Goal: Task Accomplishment & Management: Complete application form

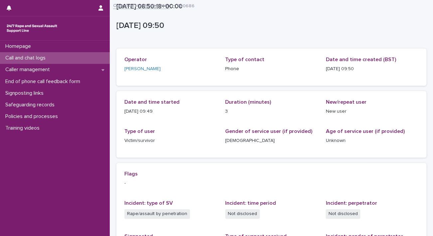
scroll to position [117, 0]
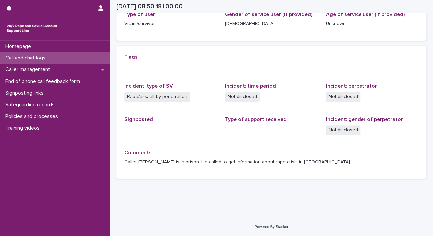
click at [38, 56] on p "Call and chat logs" at bounding box center [27, 58] width 48 height 6
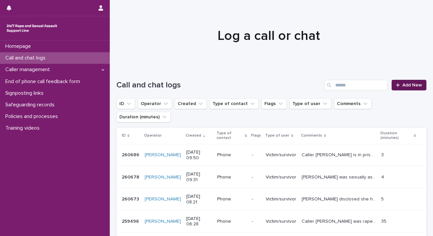
click at [409, 84] on span "Add New" at bounding box center [413, 85] width 20 height 5
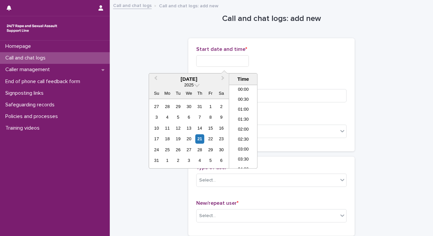
click at [229, 60] on input "text" at bounding box center [222, 61] width 53 height 12
click at [244, 115] on li "10:00" at bounding box center [243, 117] width 28 height 10
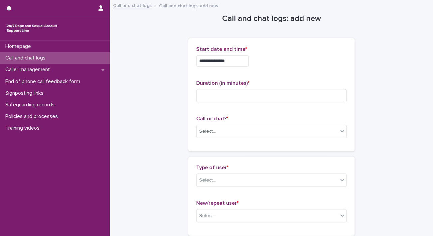
click at [242, 62] on input "**********" at bounding box center [222, 61] width 53 height 12
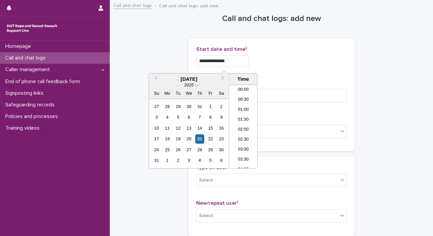
scroll to position [163, 0]
type input "**********"
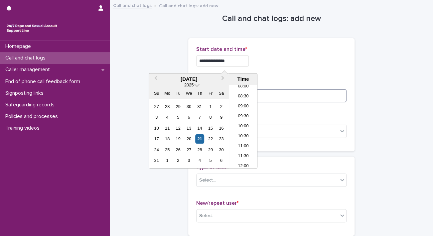
click at [285, 99] on input at bounding box center [271, 95] width 150 height 13
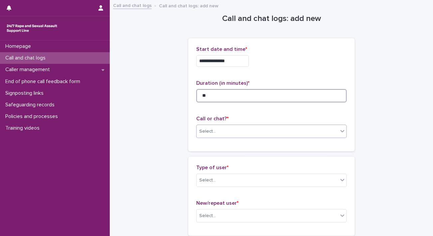
type input "**"
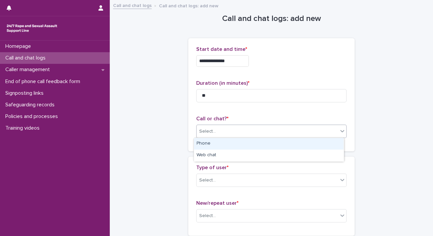
click at [257, 132] on div "Select..." at bounding box center [267, 131] width 141 height 11
click at [254, 145] on div "Phone" at bounding box center [269, 144] width 150 height 12
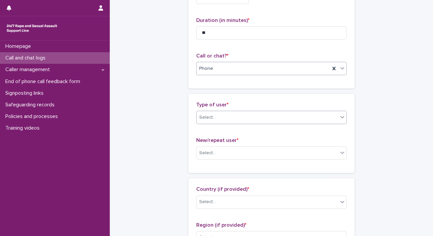
scroll to position [67, 0]
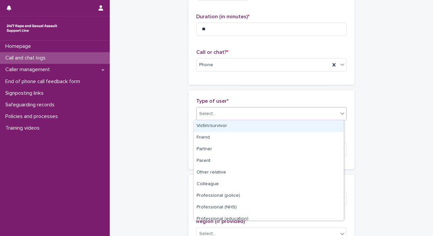
click at [248, 115] on div "Select..." at bounding box center [267, 114] width 141 height 11
click at [246, 128] on div "Victim/survivor" at bounding box center [269, 126] width 150 height 12
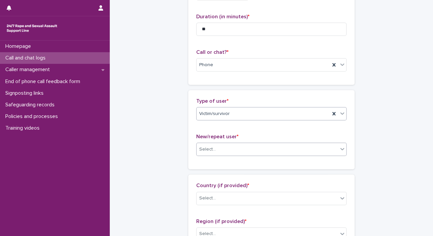
click at [246, 150] on div "Select..." at bounding box center [267, 149] width 141 height 11
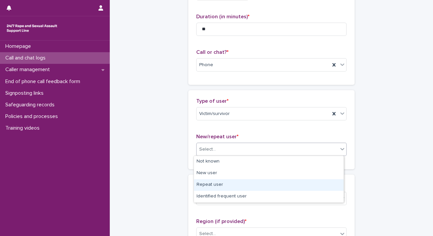
click at [239, 187] on div "Repeat user" at bounding box center [269, 185] width 150 height 12
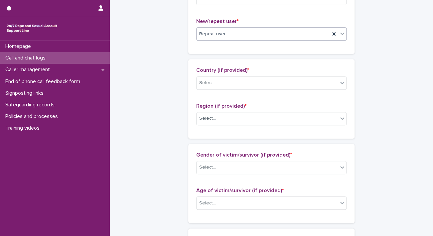
scroll to position [233, 0]
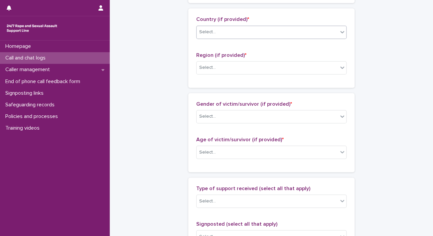
click at [237, 31] on div "Select..." at bounding box center [267, 32] width 141 height 11
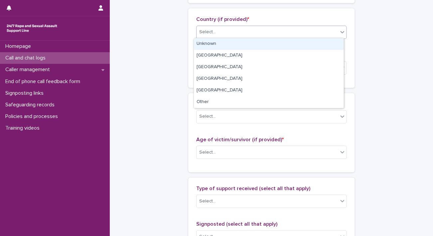
click at [237, 43] on div "Unknown" at bounding box center [269, 44] width 150 height 12
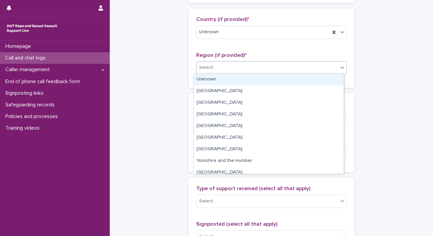
click at [231, 69] on div "Select..." at bounding box center [267, 67] width 141 height 11
click at [228, 83] on div "Unknown" at bounding box center [269, 80] width 150 height 12
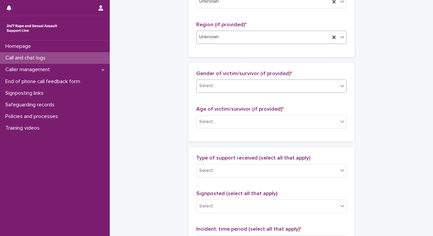
scroll to position [300, 0]
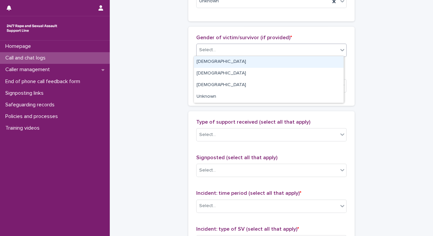
click at [233, 50] on div "Select..." at bounding box center [267, 50] width 141 height 11
drag, startPoint x: 229, startPoint y: 61, endPoint x: 228, endPoint y: 71, distance: 9.7
click at [229, 62] on div "[DEMOGRAPHIC_DATA]" at bounding box center [269, 62] width 150 height 12
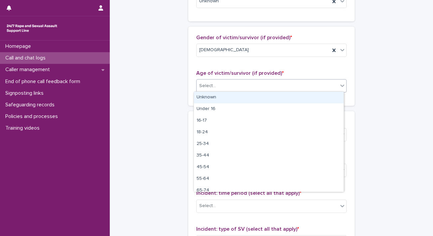
click at [225, 83] on div "Select..." at bounding box center [267, 86] width 141 height 11
click at [222, 97] on div "Unknown" at bounding box center [269, 98] width 150 height 12
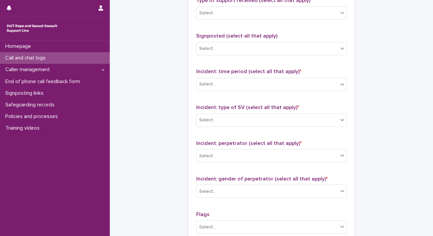
scroll to position [433, 0]
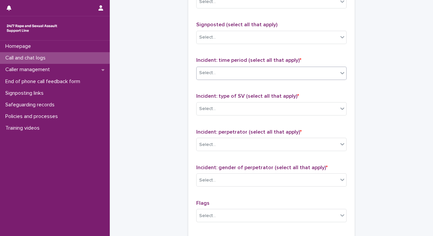
click at [224, 68] on div "Select..." at bounding box center [267, 73] width 141 height 11
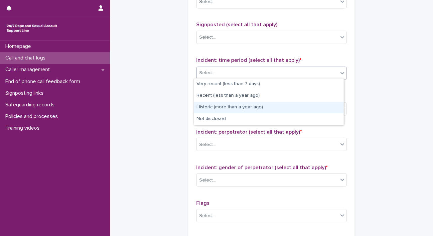
click at [245, 107] on div "Historic (more than a year ago)" at bounding box center [269, 108] width 150 height 12
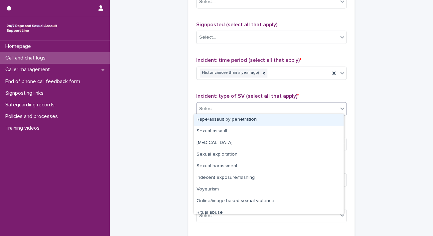
click at [242, 107] on div "Select..." at bounding box center [267, 108] width 141 height 11
click at [237, 120] on div "Rape/assault by penetration" at bounding box center [269, 120] width 150 height 12
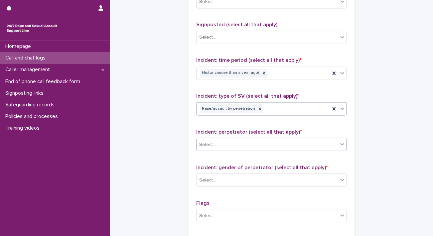
click at [234, 146] on div "Select..." at bounding box center [267, 144] width 141 height 11
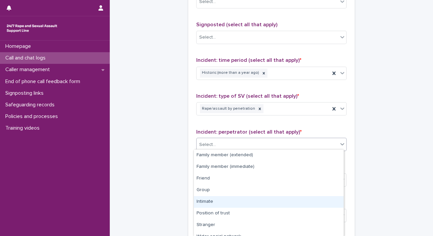
click at [221, 201] on div "Intimate" at bounding box center [269, 202] width 150 height 12
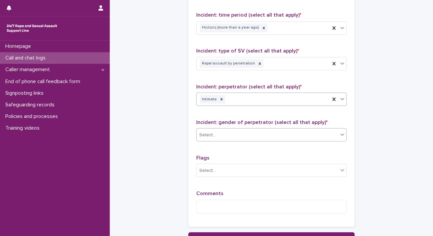
scroll to position [535, 0]
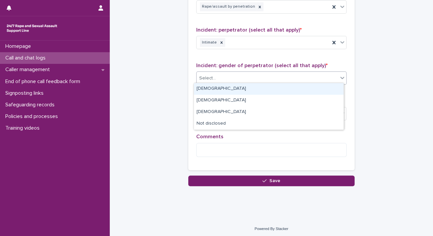
click at [229, 73] on div "Select..." at bounding box center [267, 78] width 141 height 11
click at [228, 89] on div "[DEMOGRAPHIC_DATA]" at bounding box center [269, 89] width 150 height 12
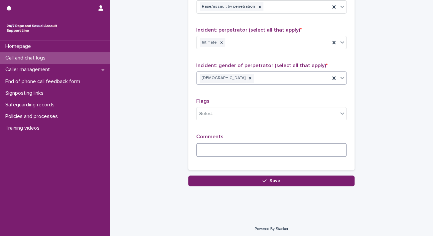
click at [218, 154] on textarea at bounding box center [271, 150] width 150 height 14
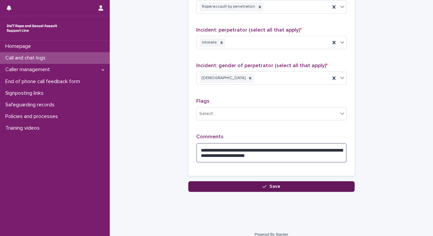
type textarea "**********"
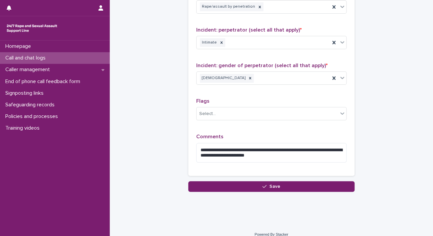
click at [288, 185] on button "Save" at bounding box center [271, 186] width 166 height 11
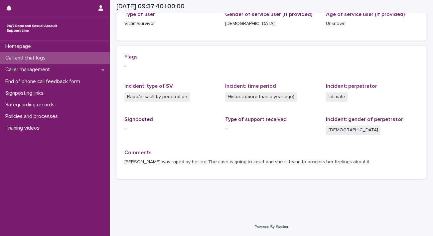
scroll to position [117, 0]
click at [45, 58] on p "Call and chat logs" at bounding box center [27, 58] width 48 height 6
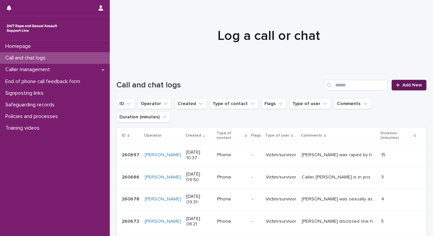
click at [403, 84] on span "Add New" at bounding box center [413, 85] width 20 height 5
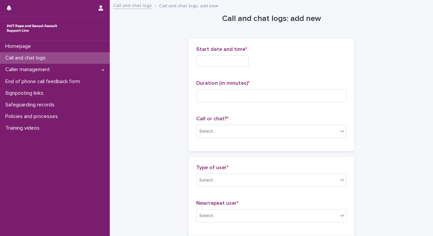
click at [232, 60] on input "text" at bounding box center [222, 61] width 53 height 12
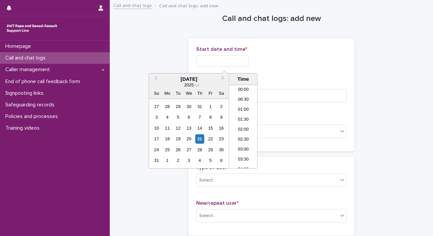
scroll to position [183, 0]
click at [241, 127] on li "11:00" at bounding box center [243, 127] width 28 height 10
click at [237, 59] on input "**********" at bounding box center [222, 61] width 53 height 12
type input "**********"
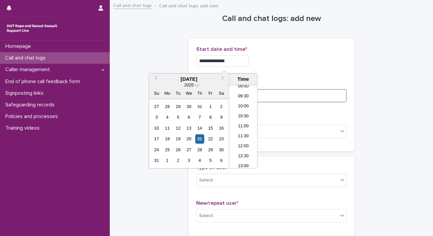
click at [297, 99] on input at bounding box center [271, 95] width 150 height 13
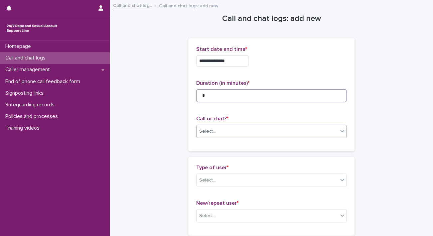
type input "*"
click at [244, 132] on div "Select..." at bounding box center [267, 131] width 141 height 11
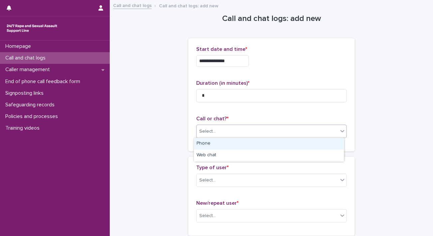
click at [236, 144] on div "Phone" at bounding box center [269, 144] width 150 height 12
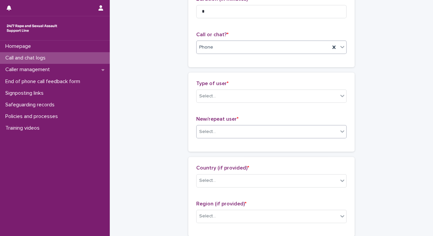
scroll to position [100, 0]
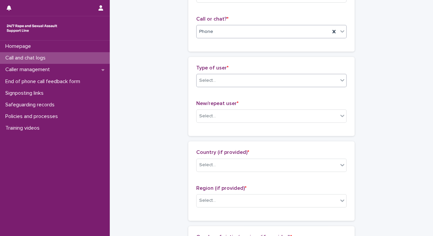
click at [239, 82] on div "Select..." at bounding box center [267, 80] width 141 height 11
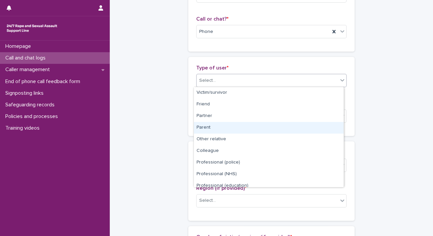
scroll to position [75, 0]
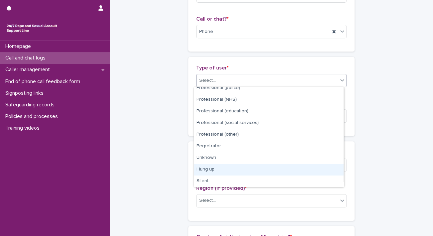
click at [230, 168] on div "Hung up" at bounding box center [269, 170] width 150 height 12
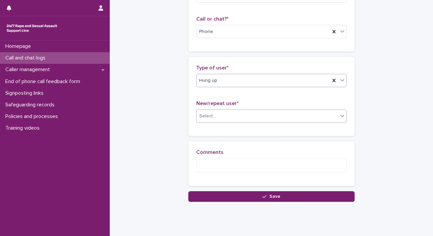
click at [240, 116] on div "Select..." at bounding box center [267, 116] width 141 height 11
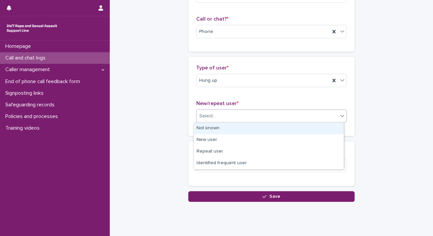
drag, startPoint x: 234, startPoint y: 134, endPoint x: 231, endPoint y: 173, distance: 39.4
click at [236, 128] on div "Not known" at bounding box center [269, 129] width 150 height 12
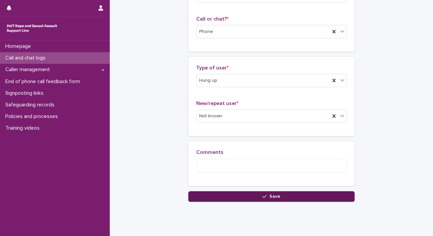
click at [234, 195] on button "Save" at bounding box center [271, 196] width 166 height 11
